Goal: Task Accomplishment & Management: Use online tool/utility

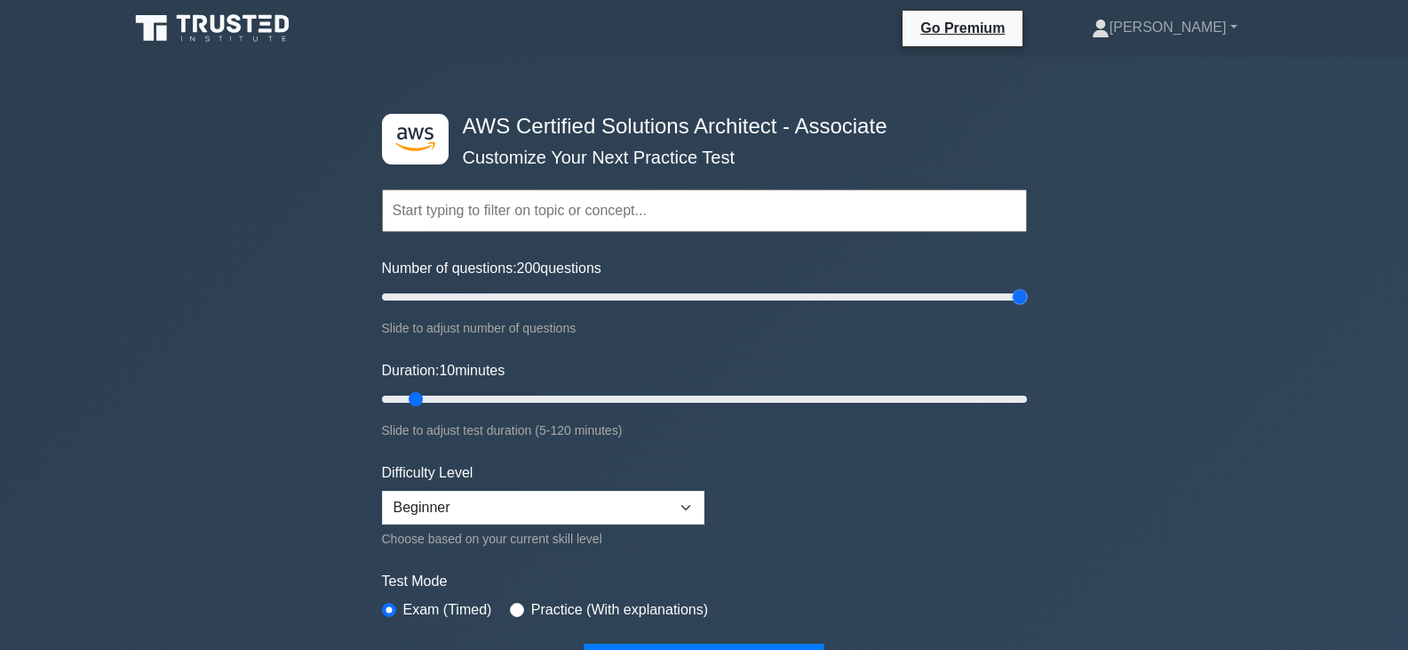
drag, startPoint x: 403, startPoint y: 294, endPoint x: 1041, endPoint y: 290, distance: 638.1
click at [1027, 290] on input "Number of questions: 200 questions" at bounding box center [704, 296] width 645 height 21
type input "200"
drag, startPoint x: 1015, startPoint y: 301, endPoint x: 1159, endPoint y: 289, distance: 144.5
click at [1027, 289] on input "Number of questions: 200 questions" at bounding box center [704, 296] width 645 height 21
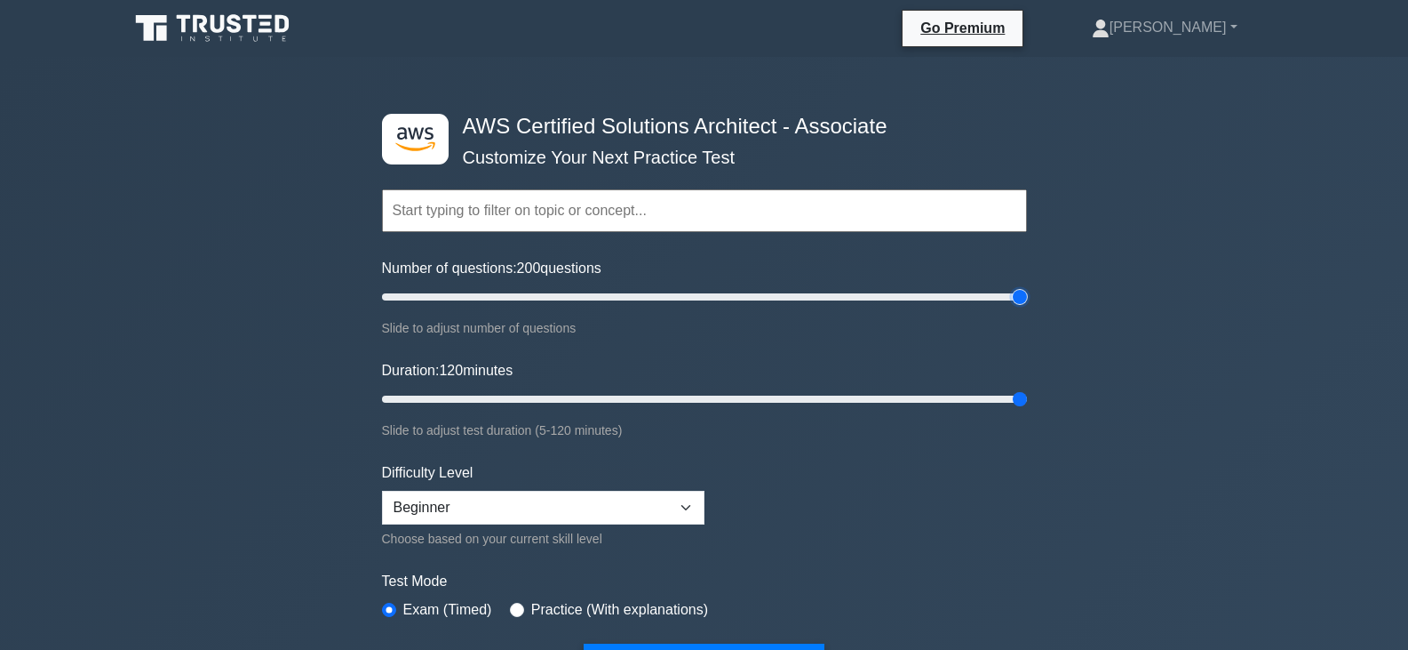
drag, startPoint x: 421, startPoint y: 393, endPoint x: 1057, endPoint y: 389, distance: 635.4
type input "120"
click at [1027, 389] on input "Duration: 120 minutes" at bounding box center [704, 398] width 645 height 21
click at [467, 504] on select "Beginner Intermediate Expert" at bounding box center [543, 508] width 323 height 34
select select "expert"
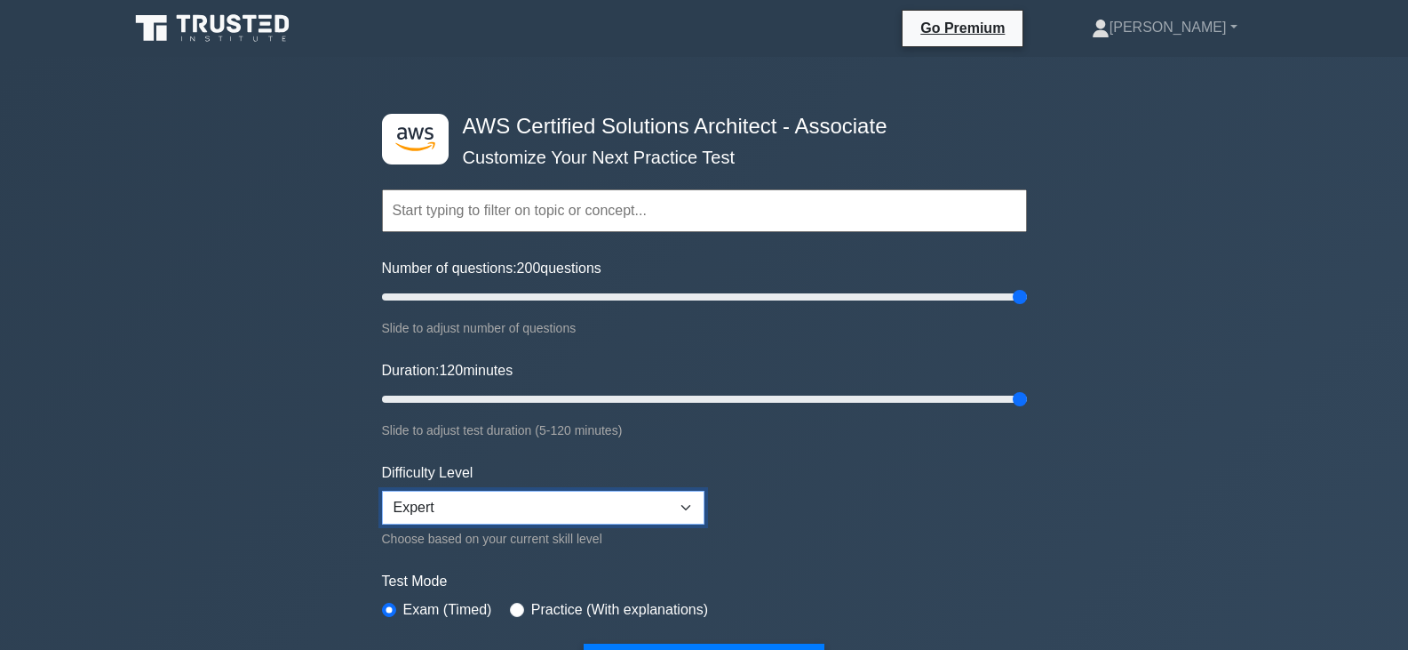
click at [382, 491] on select "Beginner Intermediate Expert" at bounding box center [543, 508] width 323 height 34
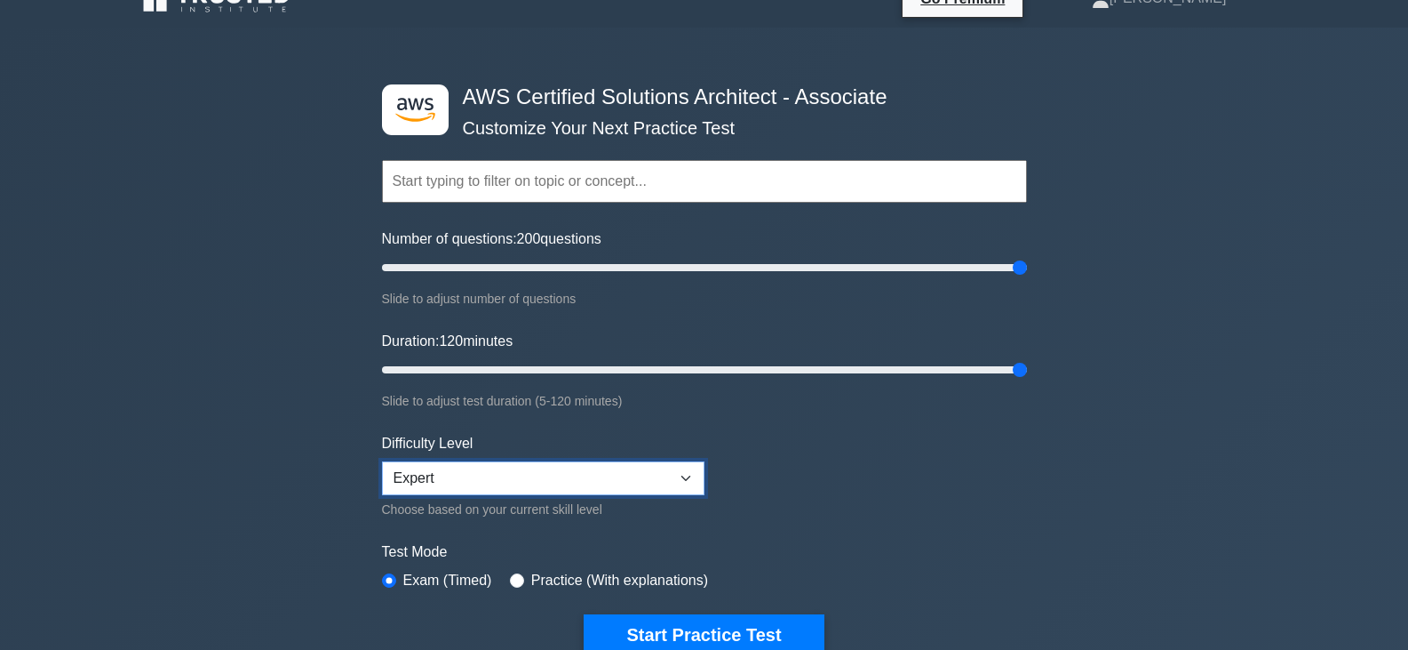
scroll to position [89, 0]
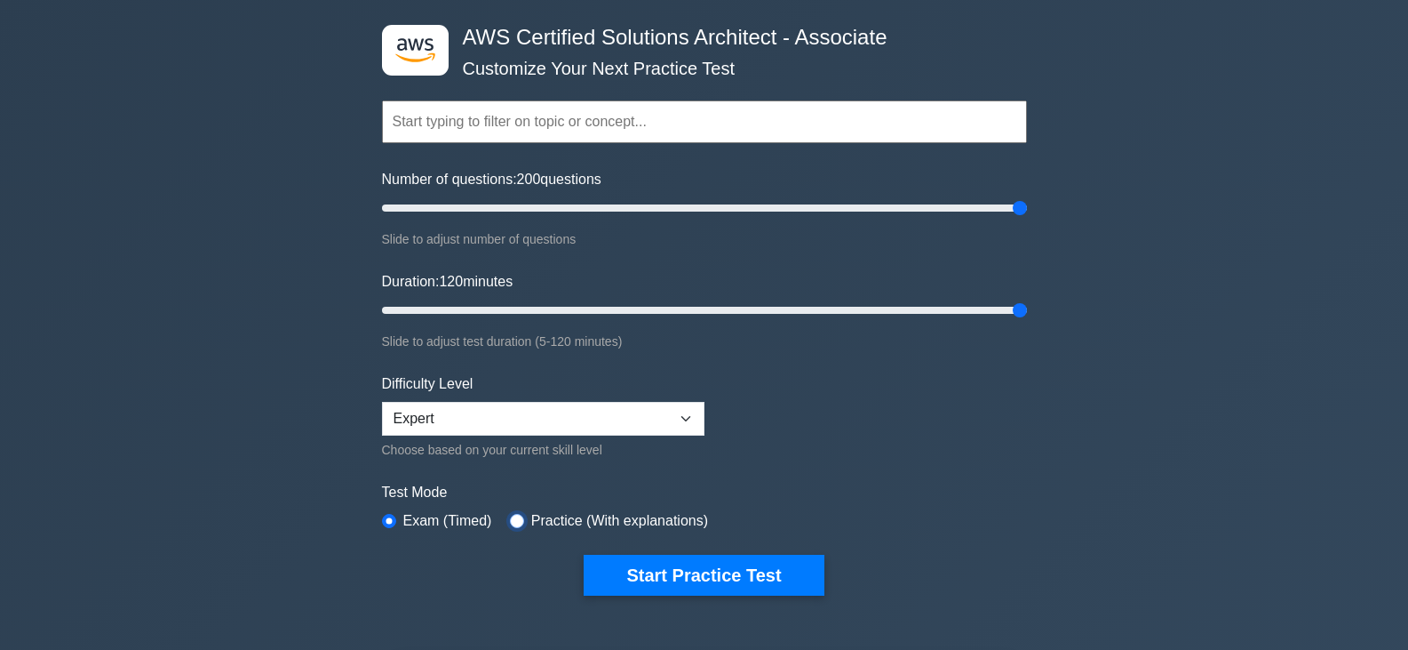
click at [511, 521] on input "radio" at bounding box center [517, 521] width 14 height 14
radio input "true"
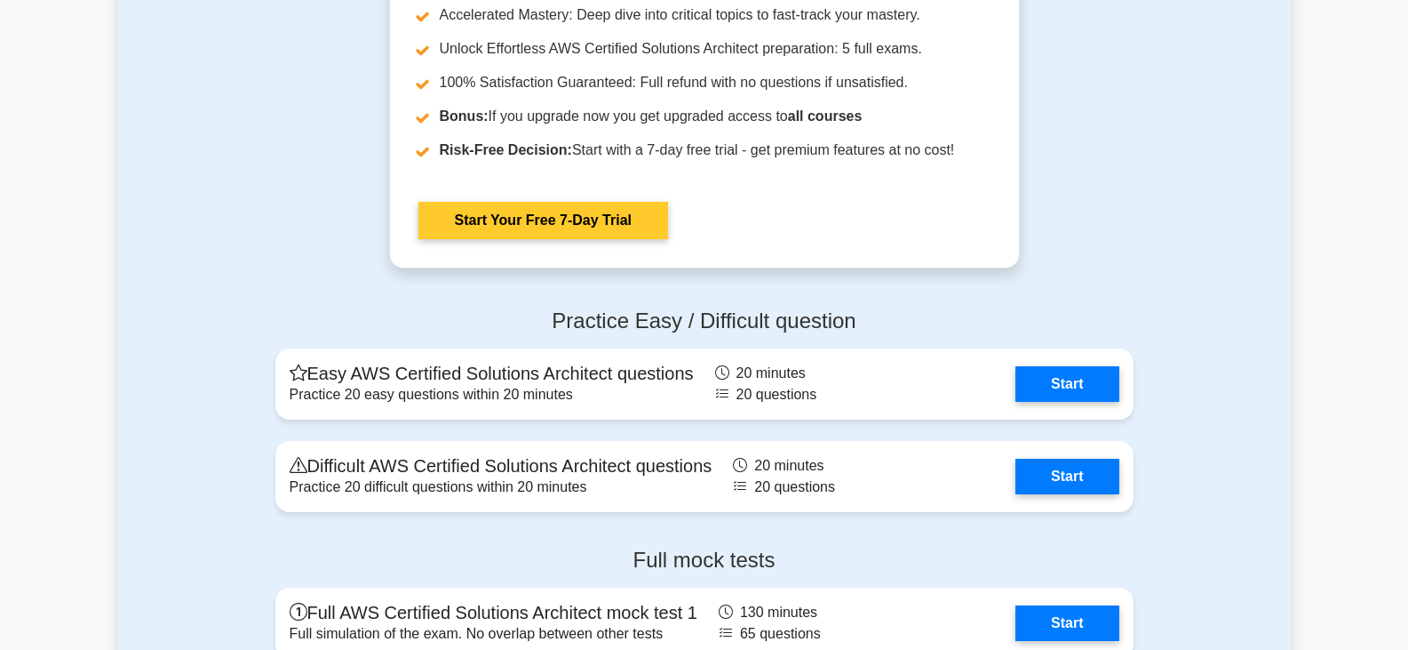
scroll to position [4088, 0]
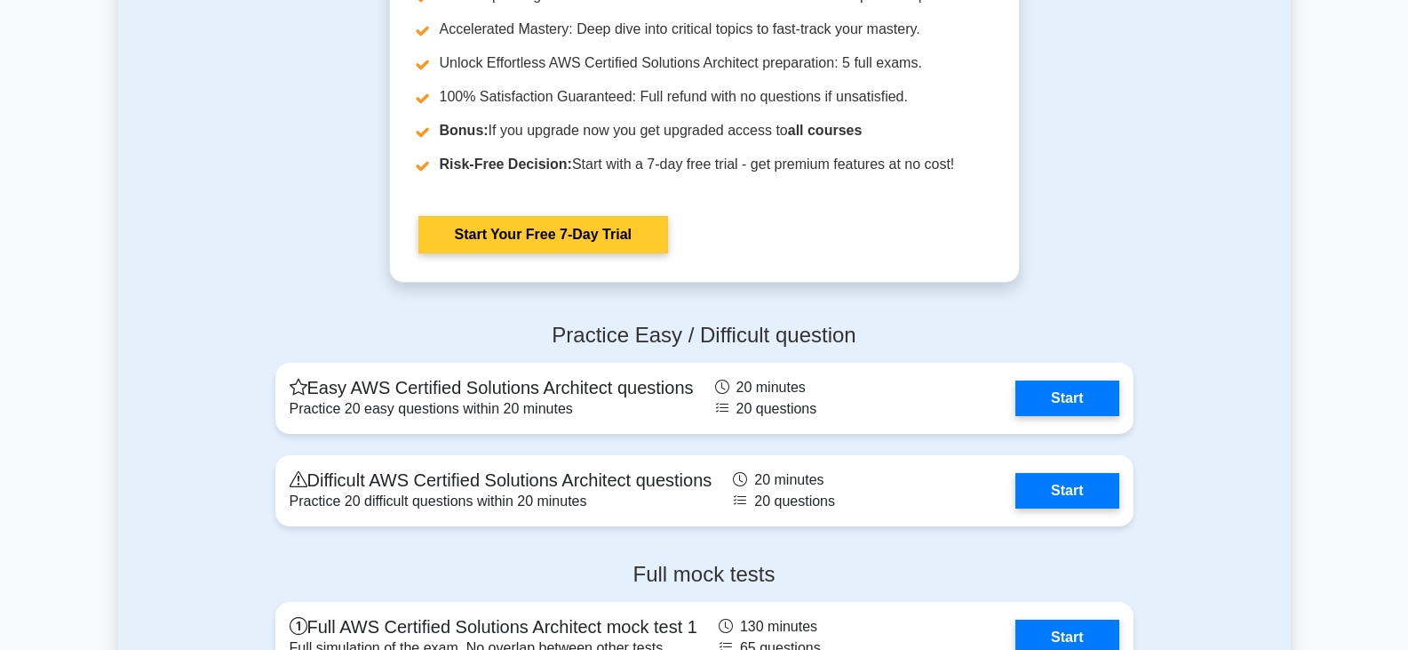
click at [539, 242] on link "Start Your Free 7-Day Trial" at bounding box center [544, 234] width 250 height 37
